Goal: Task Accomplishment & Management: Manage account settings

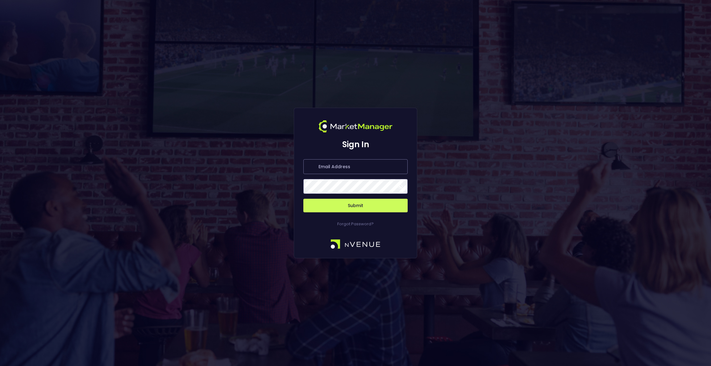
type input "[EMAIL_ADDRESS][DOMAIN_NAME]"
click at [385, 207] on button "Submit" at bounding box center [355, 206] width 104 height 14
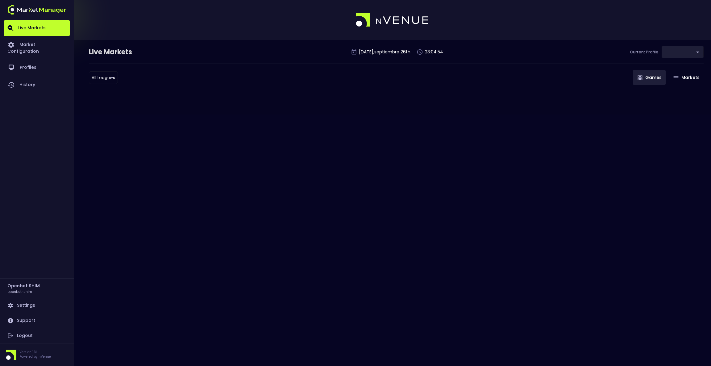
type input "7b109a49-af35-4bf1-9088-2b0c1d108231"
click at [374, 204] on div "Live Markets [DATE] , septiembre 26 th 23:09:00 Current Profile test_INT 7b109a…" at bounding box center [355, 183] width 711 height 366
click at [22, 38] on link "Market Configuration" at bounding box center [37, 47] width 66 height 23
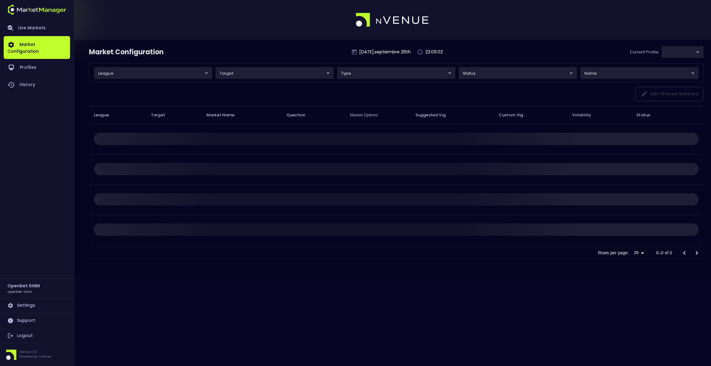
type input "7b109a49-af35-4bf1-9088-2b0c1d108231"
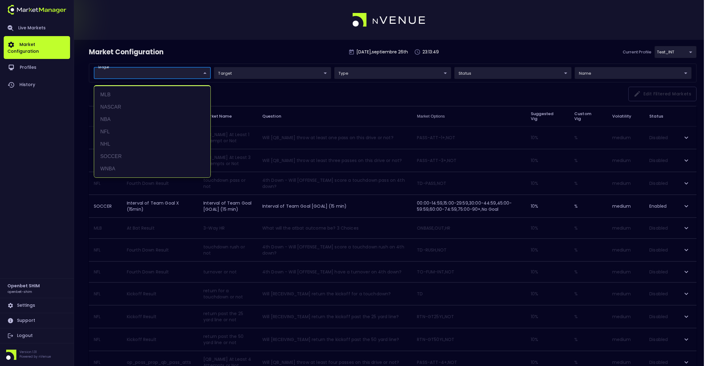
click at [200, 75] on body "Live Markets Market Configuration Profiles History Openbet SHIM openbet-shim Se…" at bounding box center [355, 358] width 711 height 717
click at [122, 140] on li "NHL" at bounding box center [152, 144] width 116 height 12
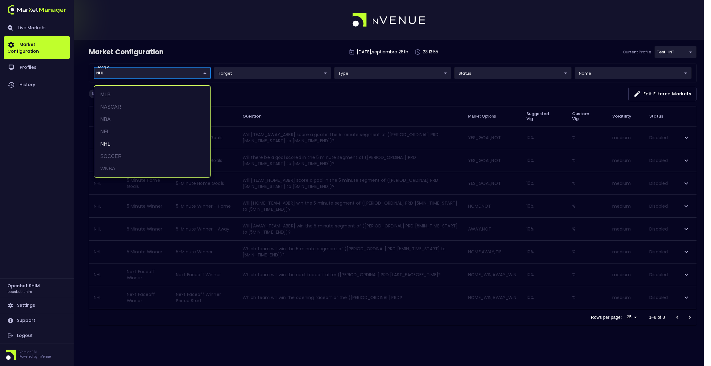
click at [485, 59] on div at bounding box center [355, 183] width 711 height 366
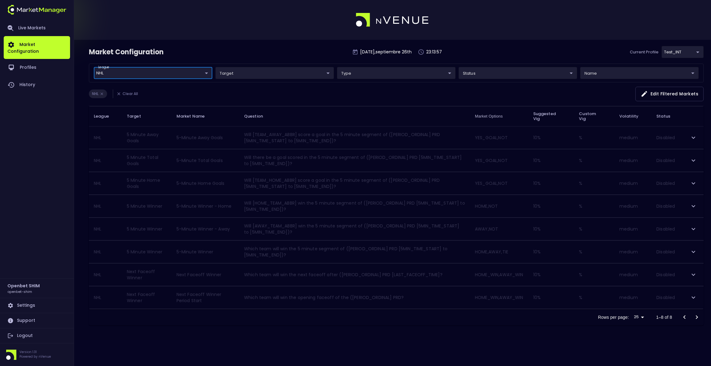
click at [692, 51] on body "Live Markets Market Configuration Profiles History Openbet SHIM openbet-shim Se…" at bounding box center [355, 183] width 711 height 366
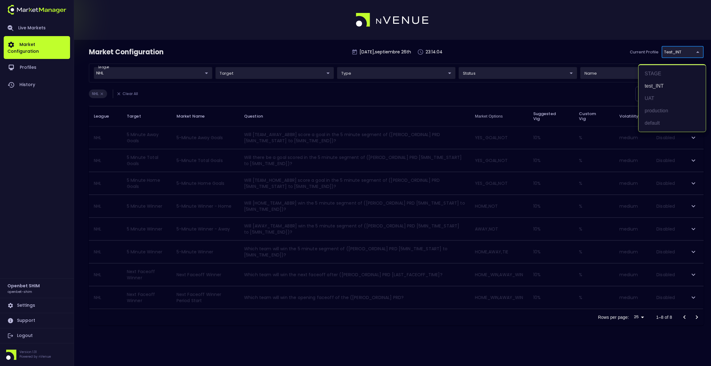
click at [200, 72] on div at bounding box center [355, 183] width 711 height 366
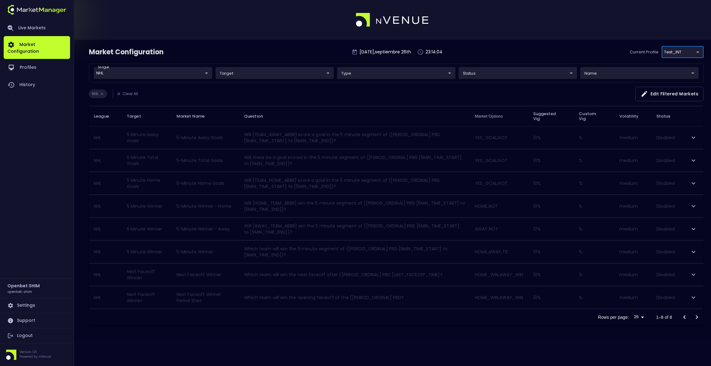
click at [200, 72] on body "Live Markets Market Configuration Profiles History Openbet SHIM openbet-shim Se…" at bounding box center [355, 183] width 711 height 366
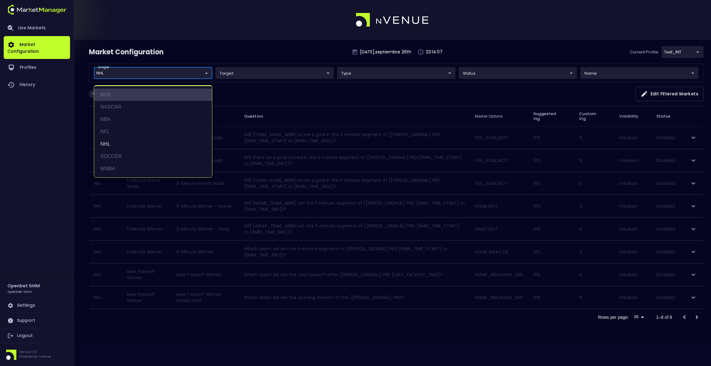
click at [120, 98] on li "MLB" at bounding box center [153, 95] width 118 height 12
type input "NHL,MLB"
click at [595, 46] on div at bounding box center [355, 183] width 711 height 366
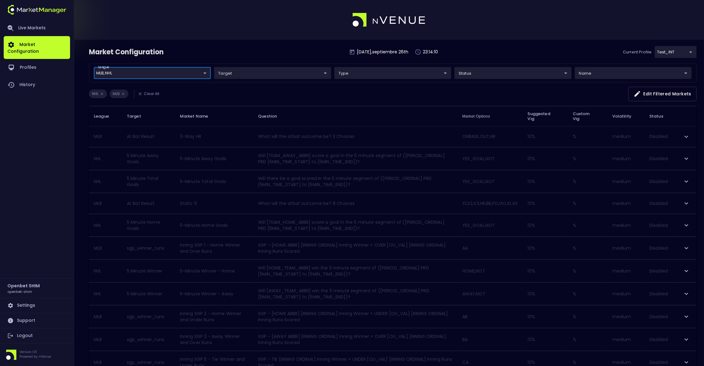
click at [532, 75] on body "Live Markets Market Configuration Profiles History Openbet SHIM openbet-shim Se…" at bounding box center [352, 352] width 704 height 704
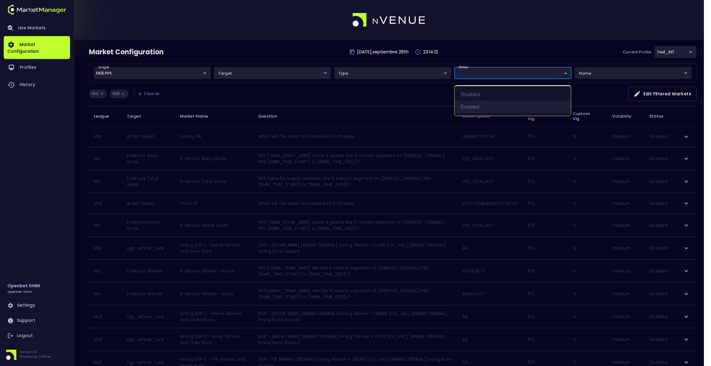
click at [503, 104] on li "Enabled" at bounding box center [512, 107] width 116 height 12
type input "Enabled"
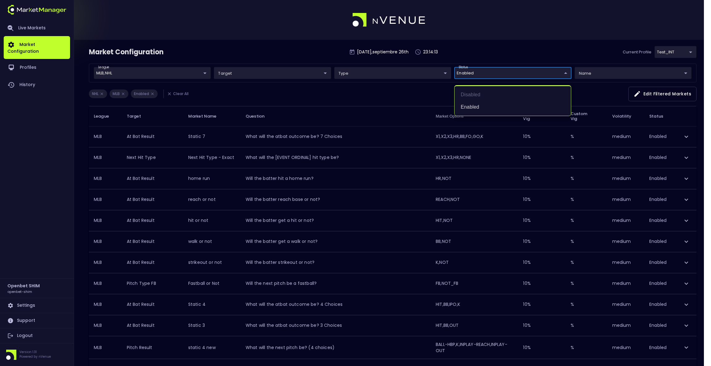
click at [524, 50] on div at bounding box center [355, 183] width 711 height 366
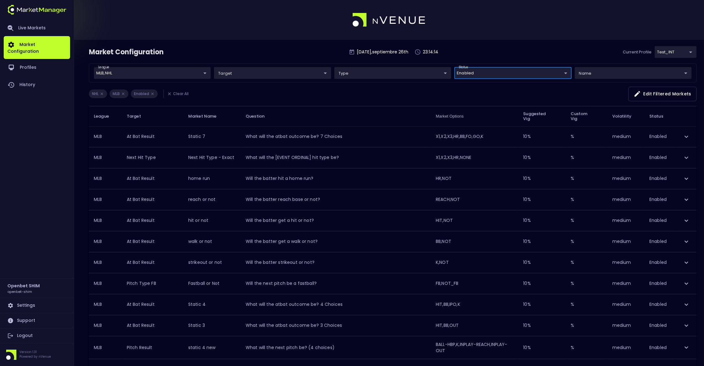
click at [667, 57] on body "Live Markets Market Configuration Profiles History Openbet SHIM openbet-shim Se…" at bounding box center [352, 239] width 704 height 478
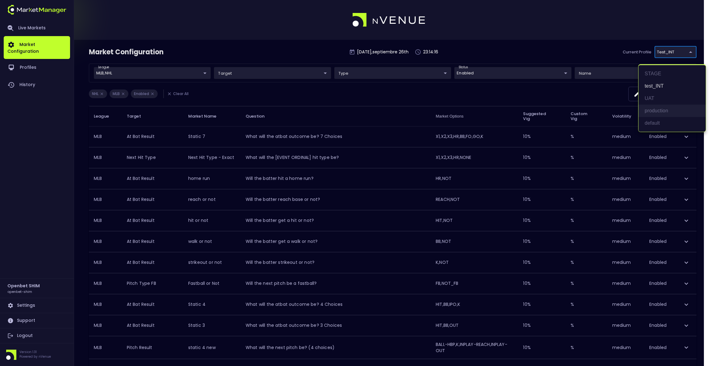
click at [658, 114] on li "production" at bounding box center [671, 111] width 67 height 12
type input "2a6abf63-c314-44e9-bba0-df9808dfb38b"
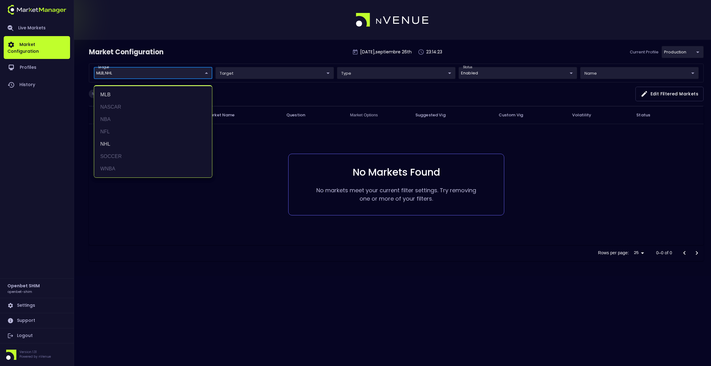
click at [204, 72] on body "Live Markets Market Configuration Profiles History Openbet SHIM openbet-shim Se…" at bounding box center [355, 183] width 711 height 366
click at [132, 139] on li "NHL" at bounding box center [153, 144] width 118 height 12
type input "MLB"
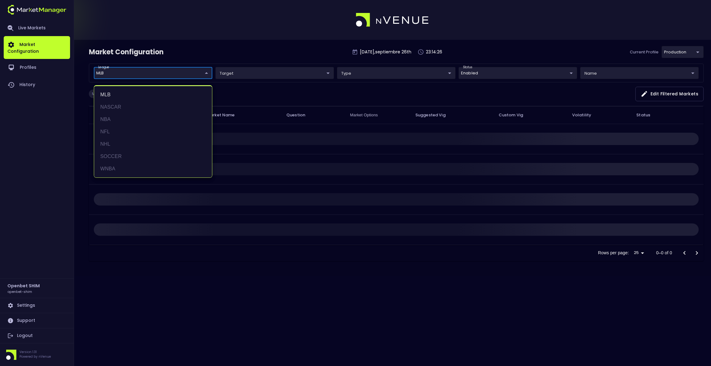
click at [251, 35] on div at bounding box center [355, 183] width 711 height 366
